Goal: Communication & Community: Share content

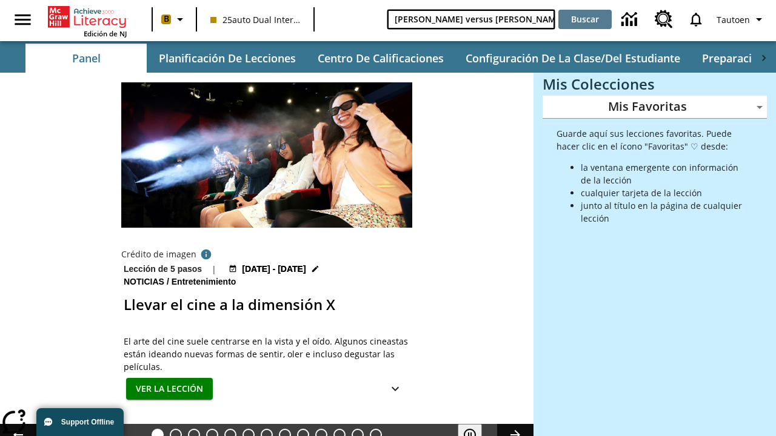
type input "[PERSON_NAME] versus [PERSON_NAME]"
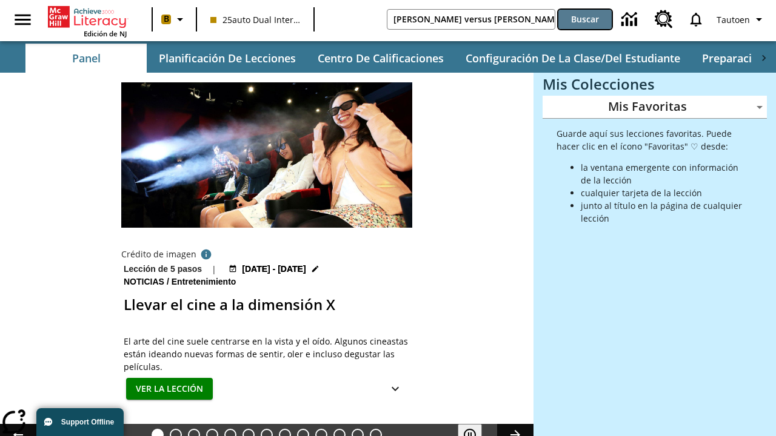
click at [585, 19] on button "Buscar" at bounding box center [584, 19] width 53 height 19
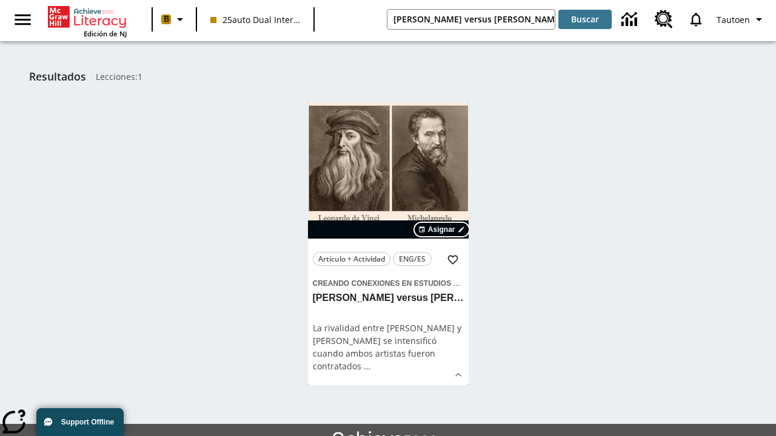
click at [442, 230] on span "Asignar" at bounding box center [441, 229] width 27 height 11
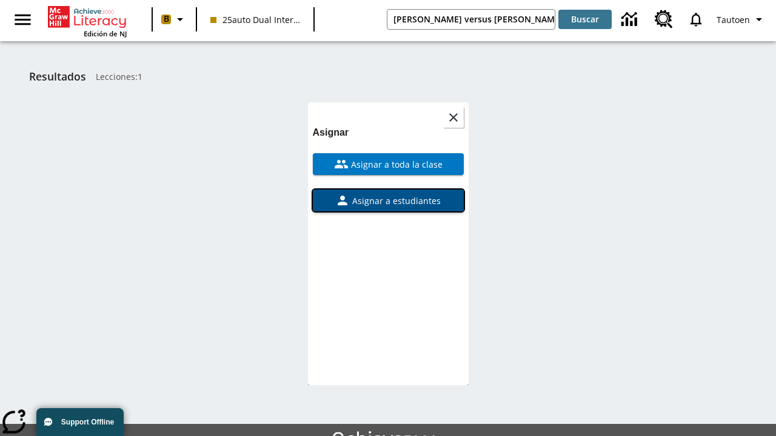
click at [388, 195] on span "Asignar a estudiantes" at bounding box center [395, 201] width 91 height 13
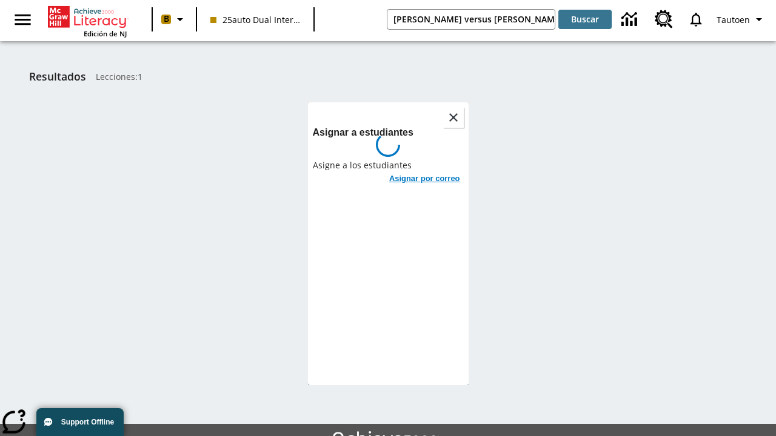
scroll to position [66, 0]
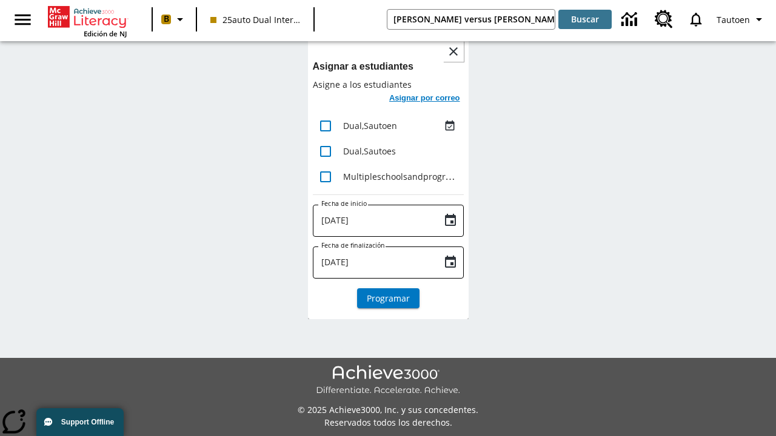
click at [423, 99] on h6 "Asignar por correo" at bounding box center [424, 99] width 71 height 14
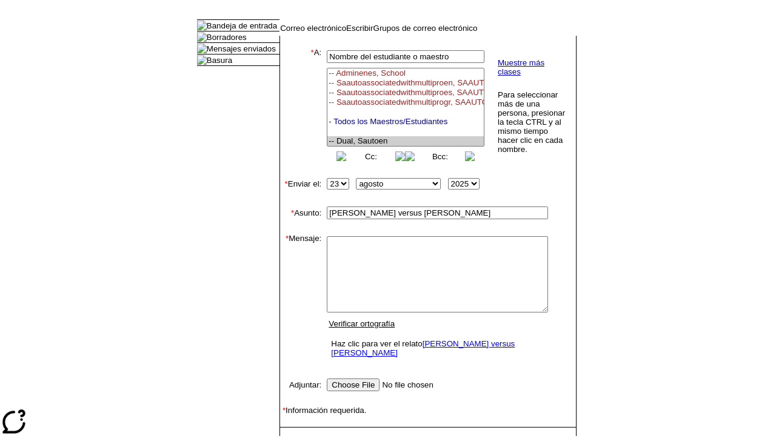
select select "U,21476361,1"
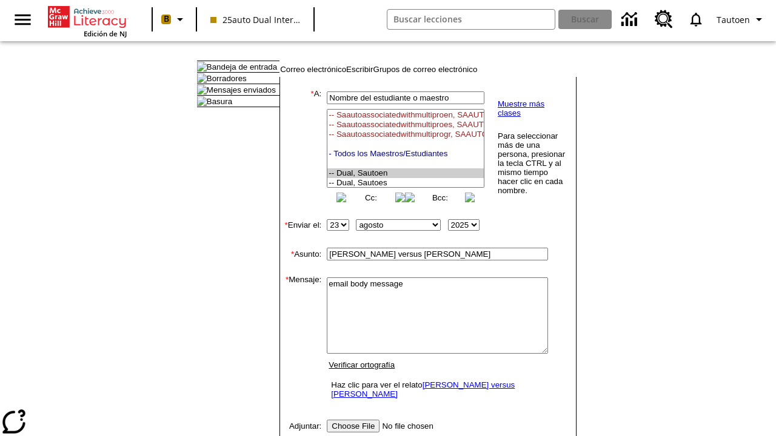
type textarea "email body message"
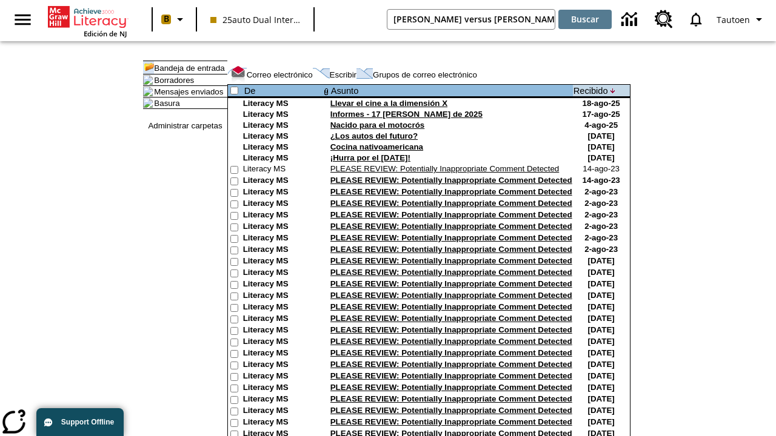
type input "[PERSON_NAME] versus [PERSON_NAME]"
click at [585, 19] on button "Buscar" at bounding box center [584, 19] width 53 height 19
